Goal: Task Accomplishment & Management: Manage account settings

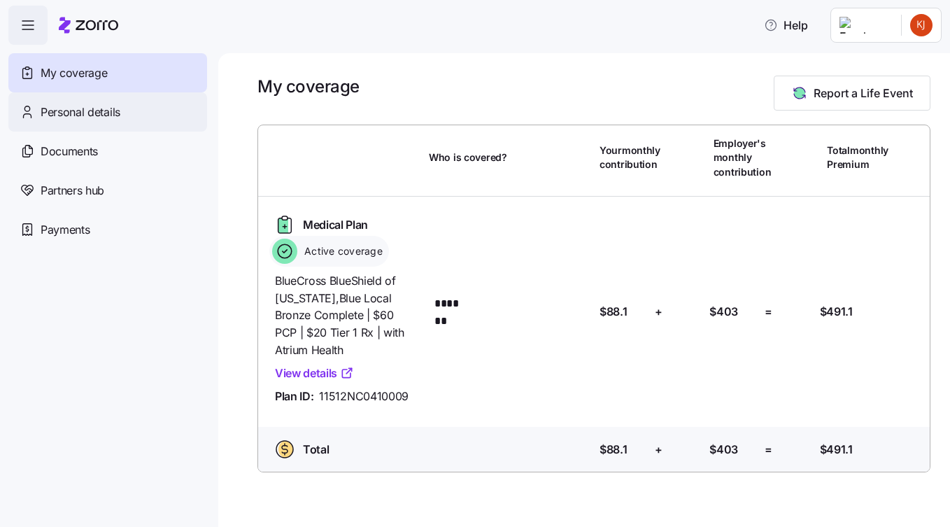
click at [57, 111] on span "Personal details" at bounding box center [81, 112] width 80 height 17
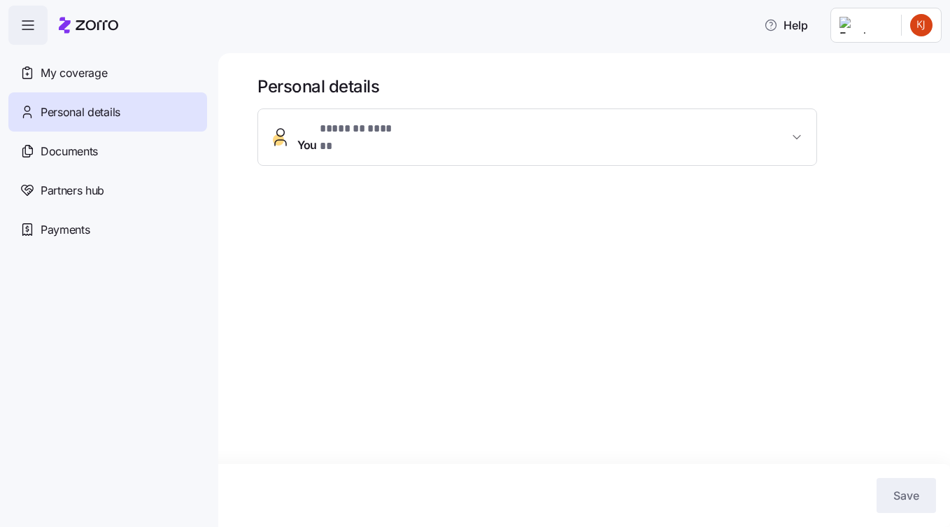
click at [679, 134] on span "You * ******* ****** *" at bounding box center [542, 137] width 491 height 34
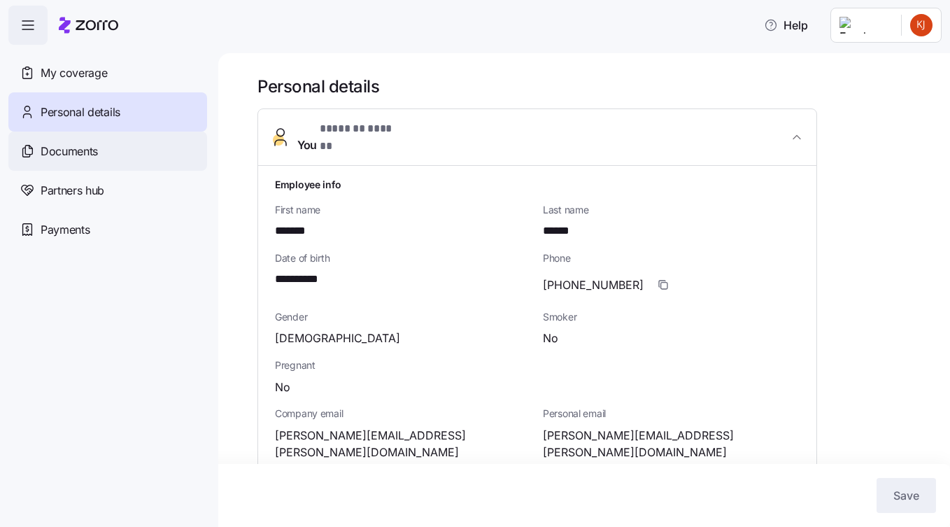
click at [84, 154] on span "Documents" at bounding box center [69, 151] width 57 height 17
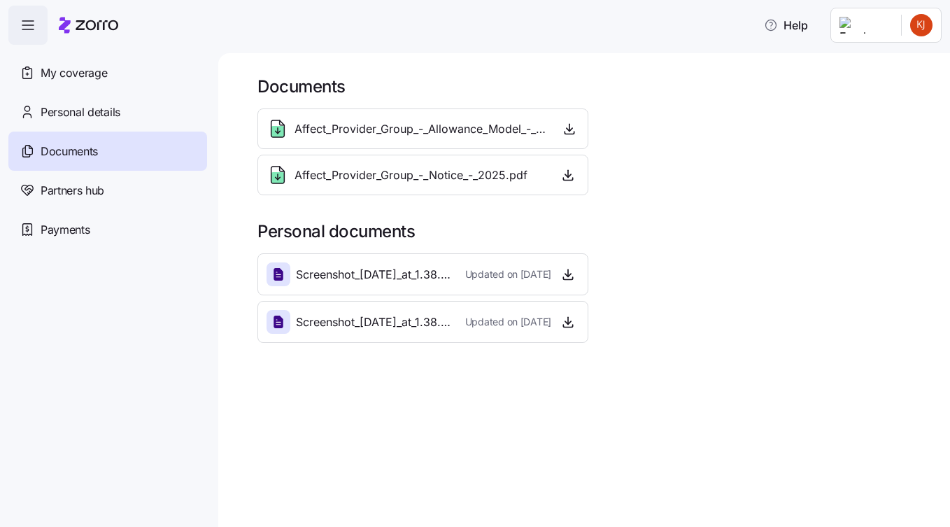
click at [432, 273] on span "Screenshot_[DATE]_at_1.38.43%E2%80%AFPM.png" at bounding box center [375, 274] width 158 height 17
click at [317, 281] on span "Screenshot_[DATE]_at_1.38.43%E2%80%AFPM.png" at bounding box center [375, 274] width 158 height 17
click at [273, 278] on icon at bounding box center [278, 274] width 17 height 17
click at [66, 229] on span "Payments" at bounding box center [65, 229] width 49 height 17
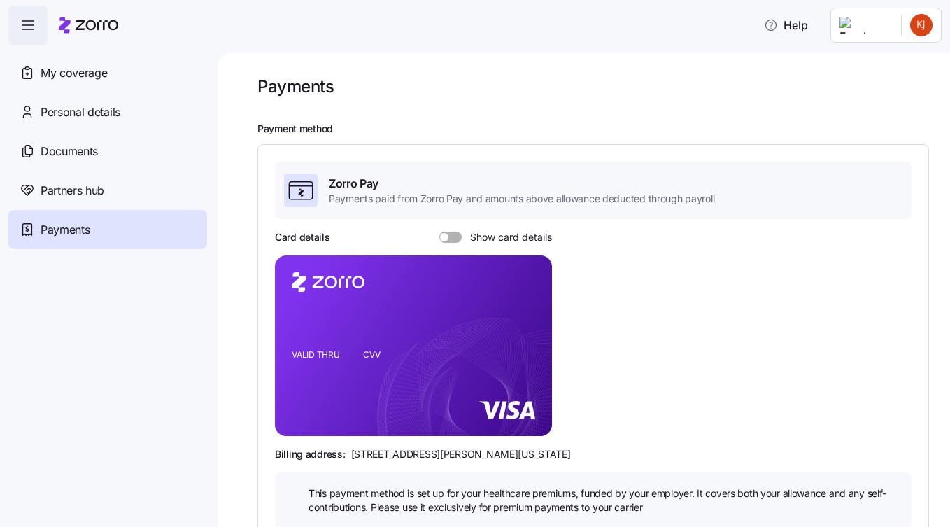
click at [31, 22] on icon "button" at bounding box center [28, 25] width 17 height 17
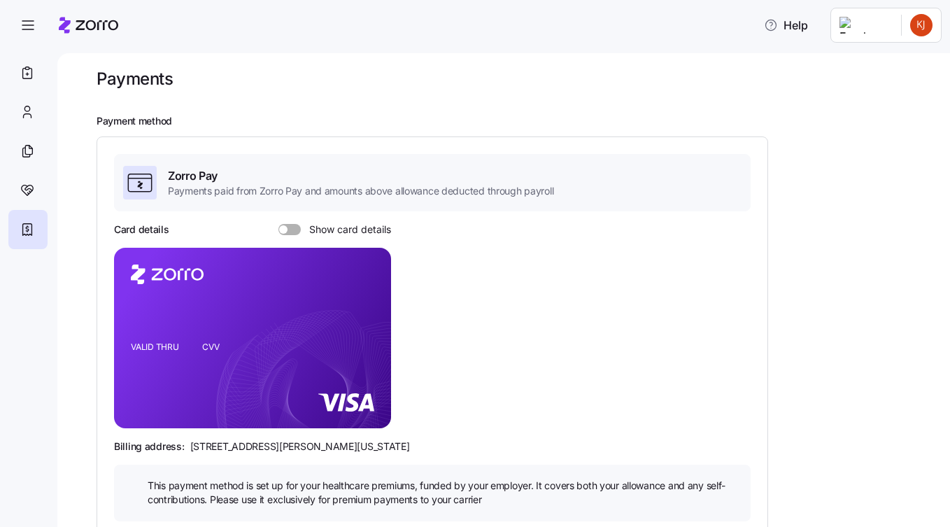
scroll to position [12, 0]
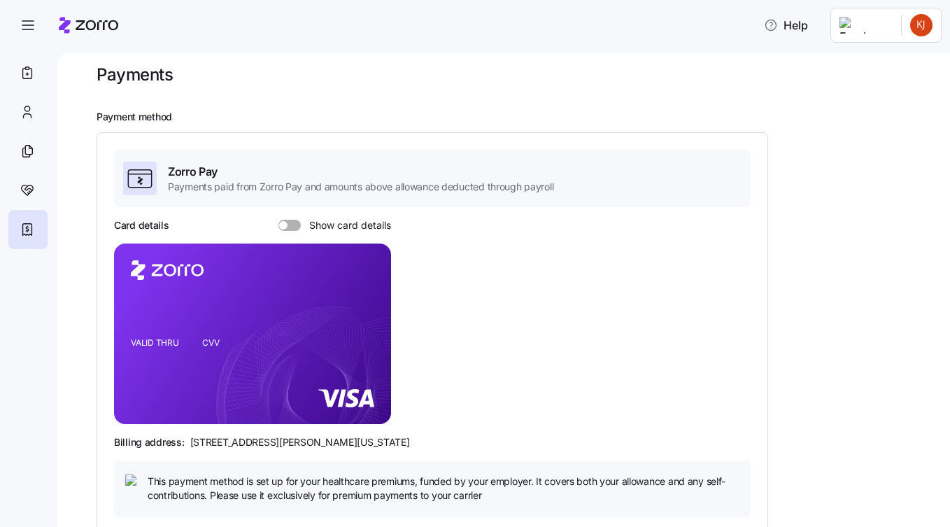
click at [295, 226] on span at bounding box center [295, 225] width 14 height 11
click at [278, 220] on input "Show card details" at bounding box center [278, 220] width 0 height 0
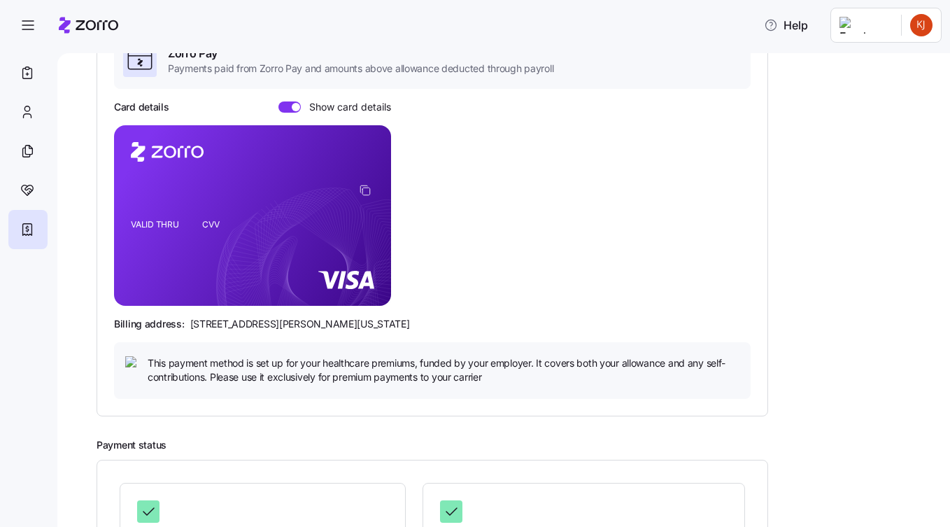
scroll to position [262, 0]
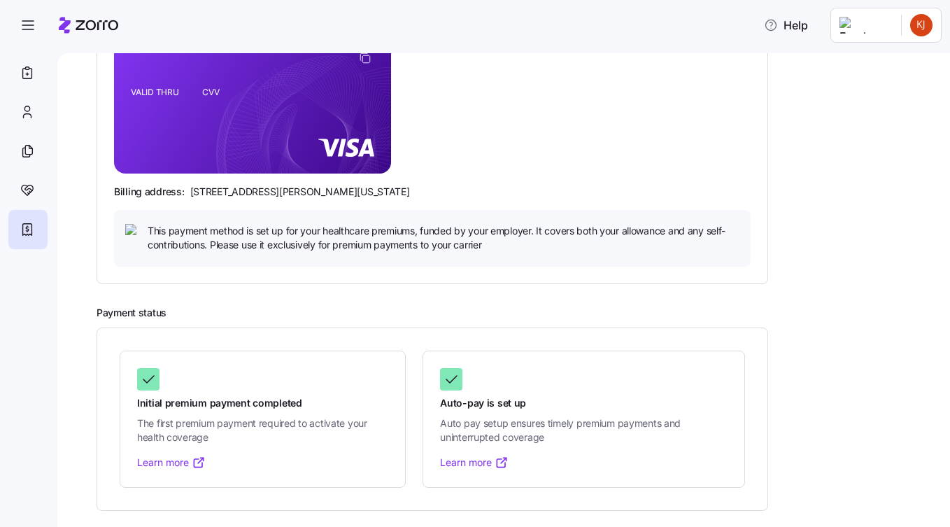
click at [466, 464] on link "Learn more" at bounding box center [474, 462] width 69 height 14
click at [31, 27] on icon "button" at bounding box center [28, 25] width 17 height 17
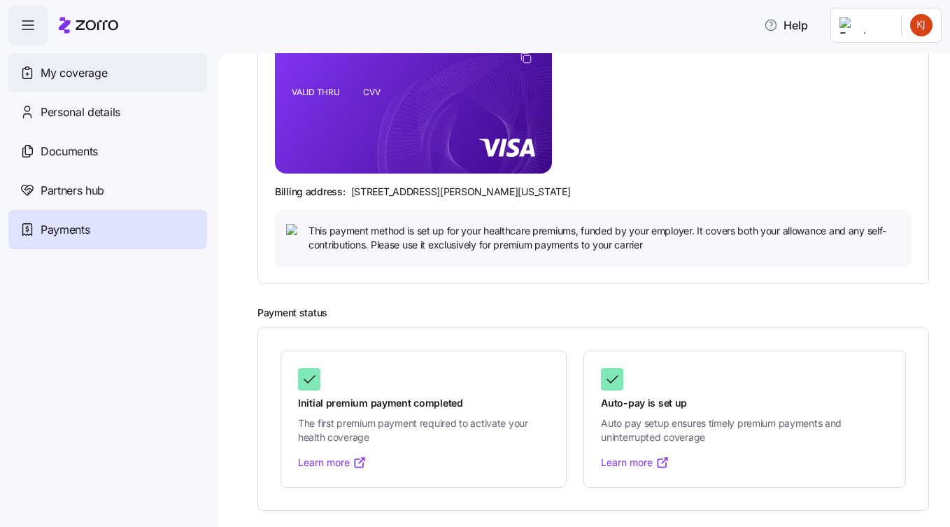
click at [48, 69] on span "My coverage" at bounding box center [74, 72] width 66 height 17
